Goal: Navigation & Orientation: Find specific page/section

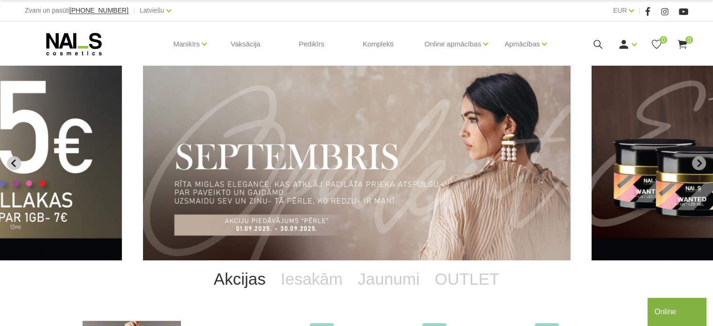
click at [11, 159] on icon "Previous slide" at bounding box center [14, 163] width 8 height 8
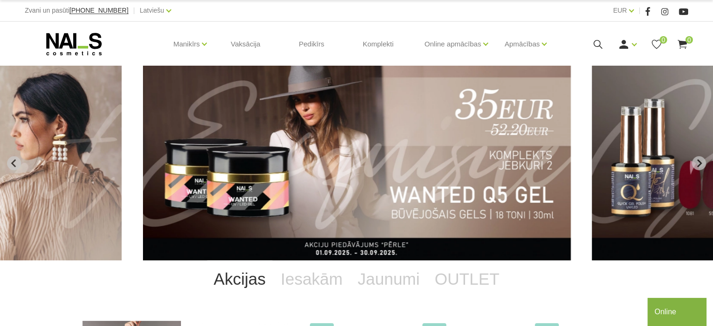
click at [266, 151] on img "4 of 13" at bounding box center [357, 163] width 428 height 195
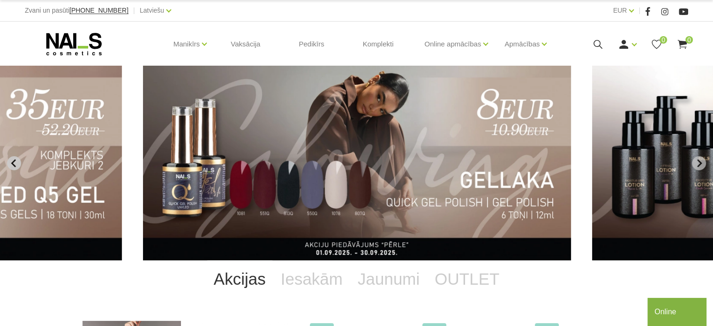
click at [11, 163] on icon "Previous slide" at bounding box center [13, 163] width 5 height 8
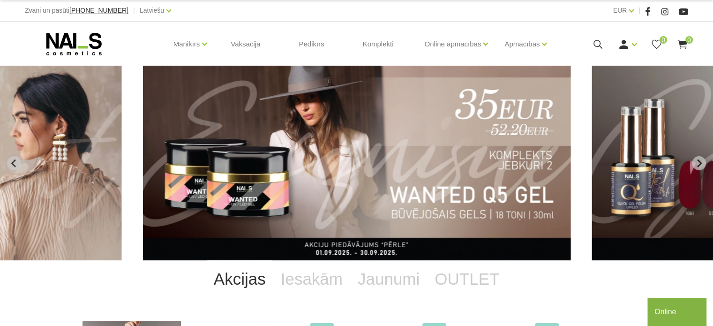
click at [204, 170] on img "4 of 13" at bounding box center [357, 163] width 428 height 195
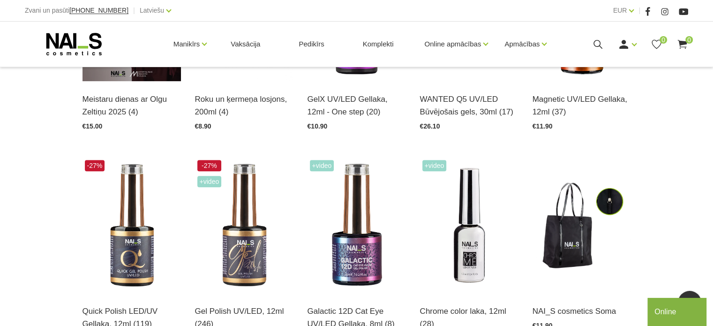
scroll to position [328, 0]
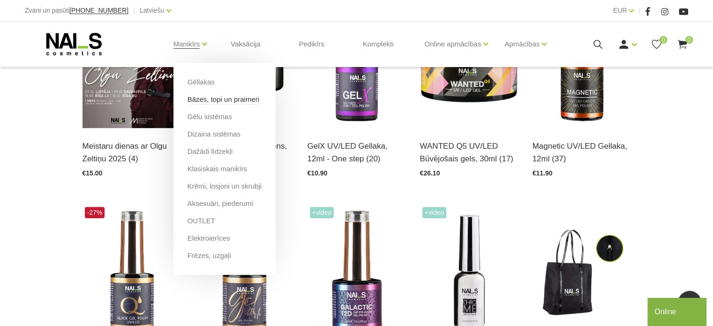
click at [212, 101] on link "Bāzes, topi un praimeri" at bounding box center [224, 99] width 72 height 10
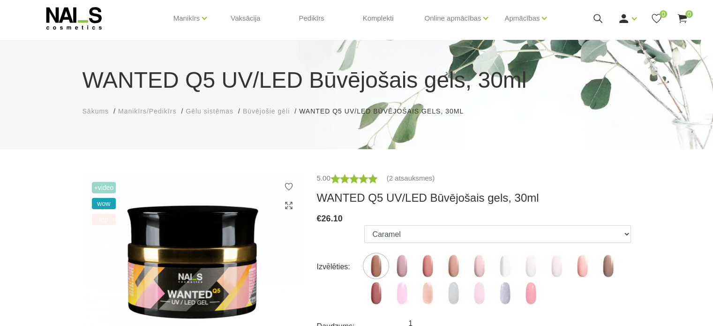
scroll to position [94, 0]
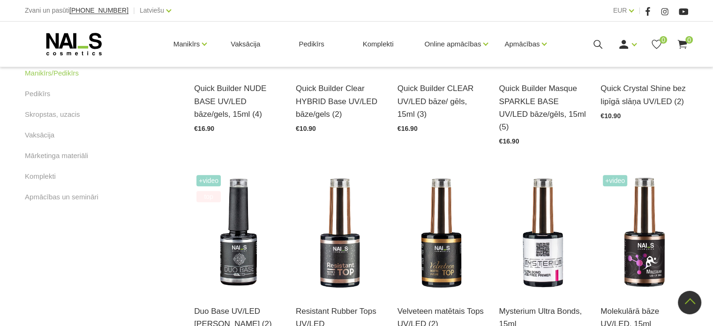
scroll to position [610, 0]
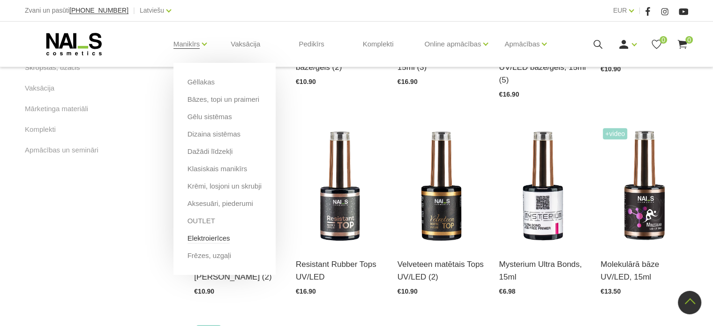
click at [214, 236] on link "Elektroierīces" at bounding box center [209, 238] width 43 height 10
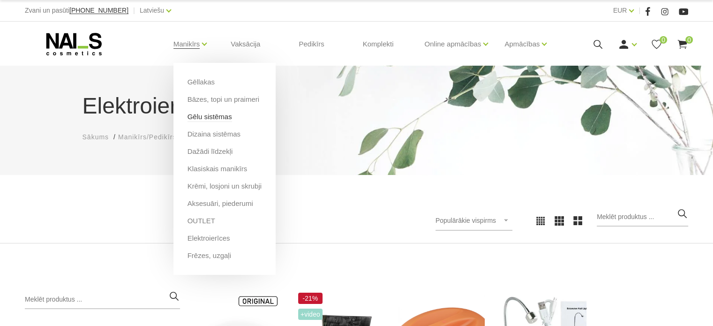
click at [217, 118] on link "Gēlu sistēmas" at bounding box center [210, 117] width 45 height 10
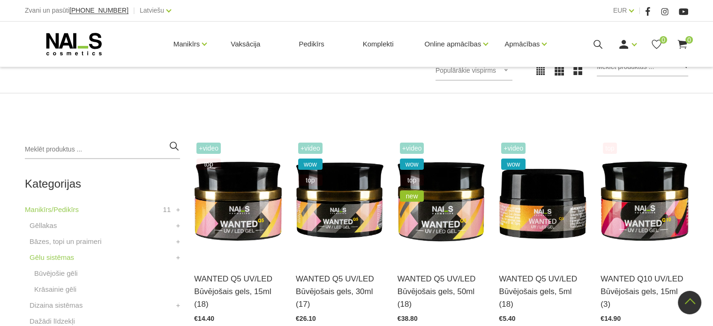
scroll to position [94, 0]
